Goal: Task Accomplishment & Management: Complete application form

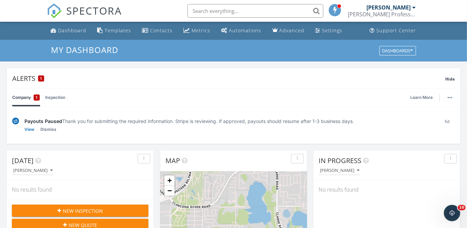
click at [408, 7] on div "[PERSON_NAME]" at bounding box center [389, 7] width 44 height 7
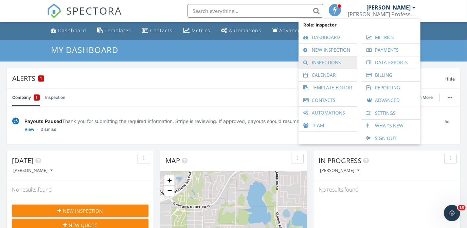
click at [333, 64] on link "Inspections" at bounding box center [328, 62] width 52 height 12
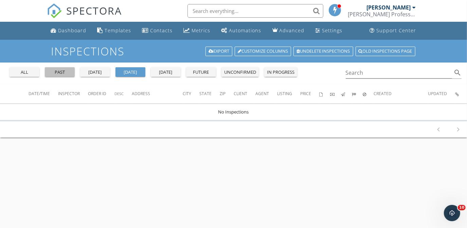
click at [63, 72] on div "past" at bounding box center [60, 72] width 24 height 7
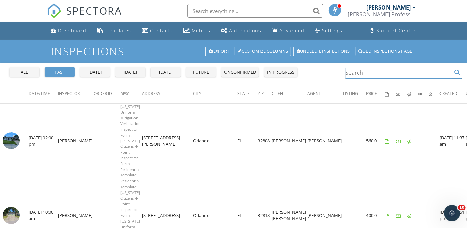
click at [357, 71] on input "Search" at bounding box center [399, 72] width 107 height 11
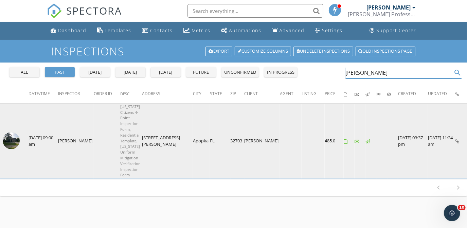
type input "martine"
click at [19, 143] on img at bounding box center [11, 140] width 17 height 17
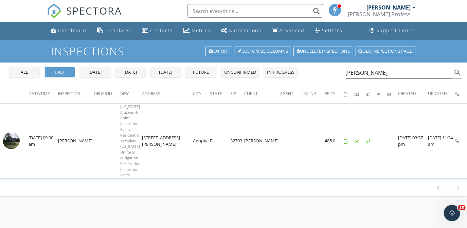
click at [409, 8] on div "[PERSON_NAME]" at bounding box center [389, 7] width 44 height 7
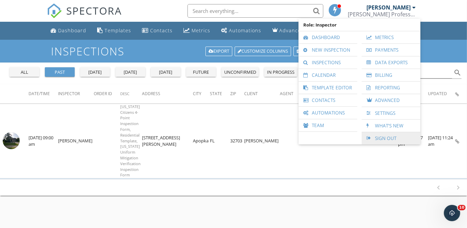
click at [374, 132] on link "Sign Out" at bounding box center [391, 138] width 52 height 12
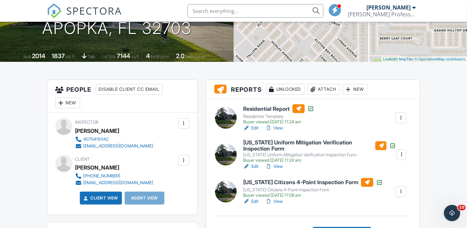
scroll to position [121, 0]
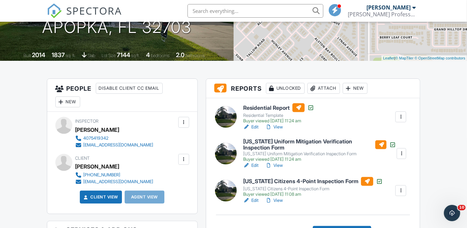
click at [278, 125] on link "View" at bounding box center [274, 127] width 18 height 7
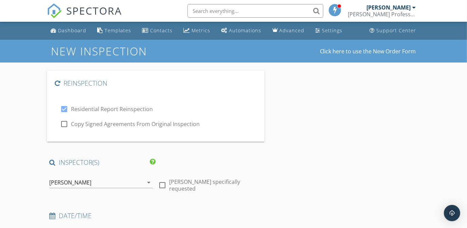
type input "Martine"
type input "Eugene"
type input "meugene30@yahoo.com"
type input "321-331-4388"
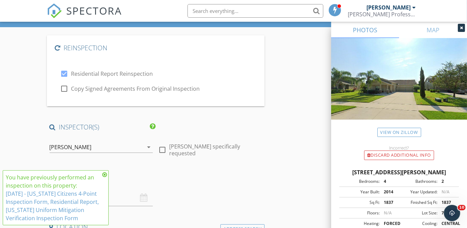
scroll to position [39, 0]
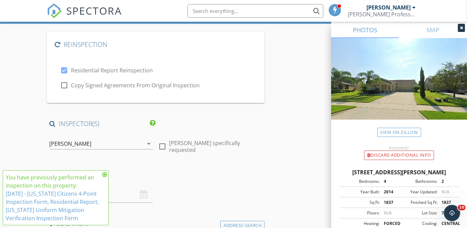
click at [104, 173] on icon at bounding box center [104, 174] width 5 height 5
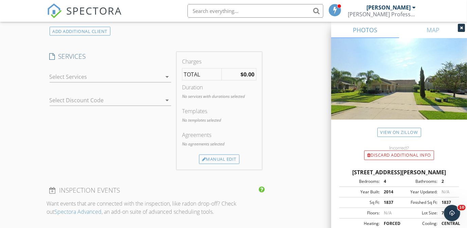
scroll to position [615, 0]
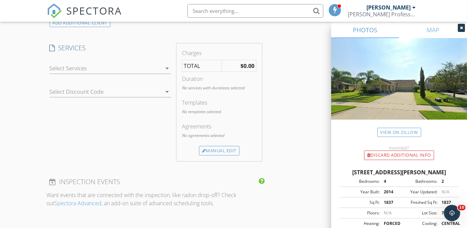
click at [167, 67] on icon "arrow_drop_down" at bounding box center [167, 68] width 8 height 8
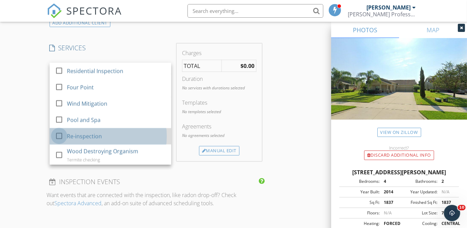
click at [57, 135] on div at bounding box center [59, 136] width 12 height 12
checkbox input "false"
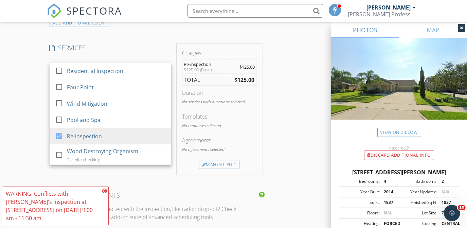
click at [292, 135] on div "Reinspection check_box Residential Report Reinspection check_box_outline_blank …" at bounding box center [234, 101] width 374 height 1291
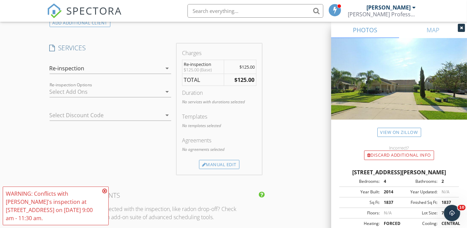
click at [105, 192] on icon at bounding box center [104, 190] width 5 height 5
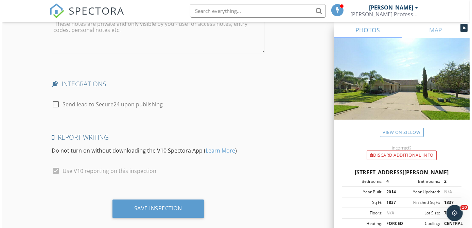
scroll to position [1148, 0]
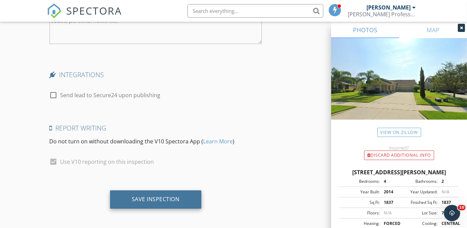
click at [158, 199] on div "Save Inspection" at bounding box center [156, 199] width 48 height 7
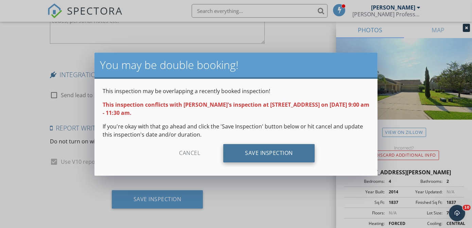
click at [246, 152] on div "Save Inspection" at bounding box center [268, 153] width 91 height 18
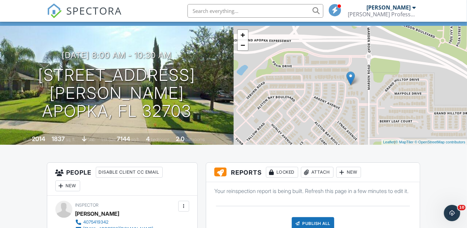
scroll to position [37, 0]
click at [413, 6] on div at bounding box center [414, 7] width 3 height 5
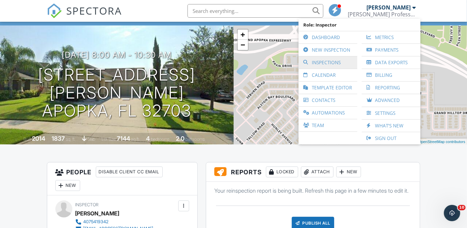
click at [319, 65] on link "Inspections" at bounding box center [328, 62] width 52 height 12
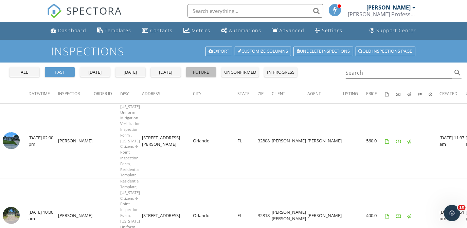
click at [203, 72] on div "future" at bounding box center [201, 72] width 24 height 7
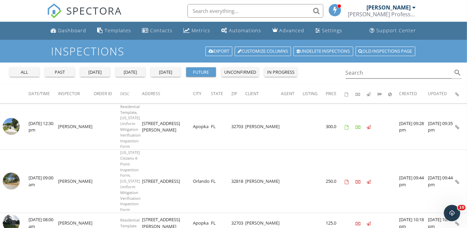
click at [413, 7] on div at bounding box center [414, 7] width 3 height 5
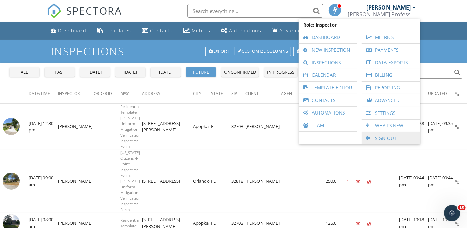
click at [381, 132] on link "Sign Out" at bounding box center [391, 138] width 52 height 12
